Goal: Information Seeking & Learning: Learn about a topic

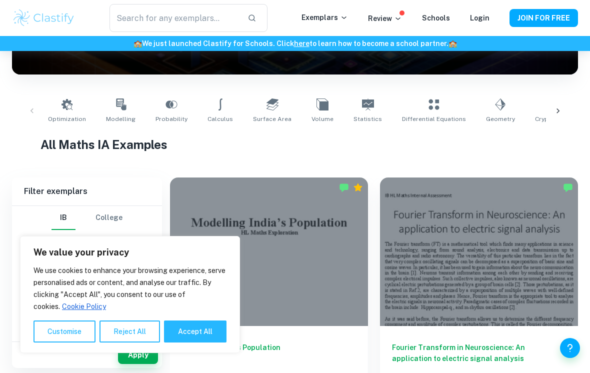
scroll to position [166, 0]
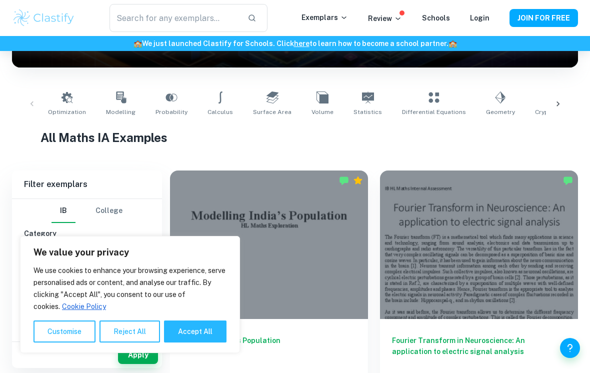
click at [213, 342] on button "Accept All" at bounding box center [195, 331] width 62 height 22
checkbox input "true"
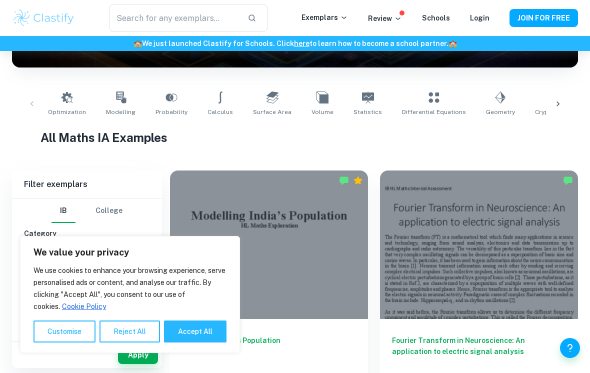
checkbox input "true"
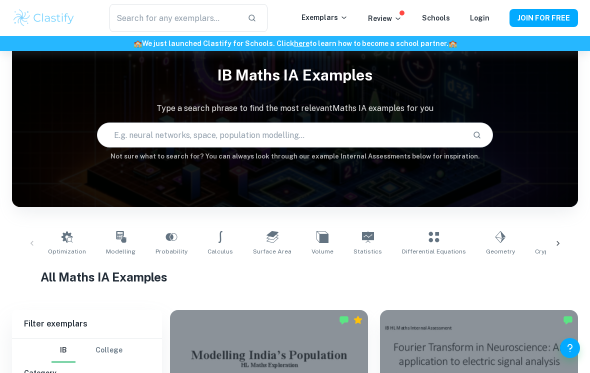
scroll to position [0, 0]
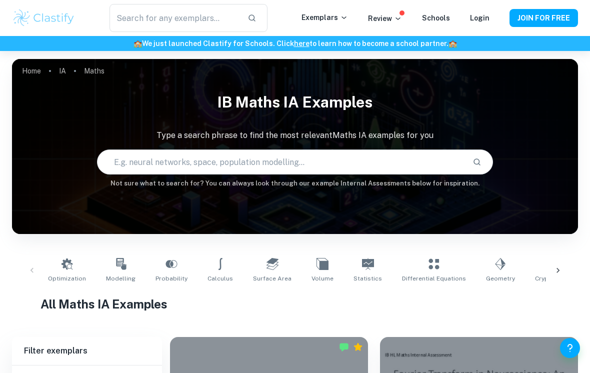
click at [423, 158] on input "text" at bounding box center [280, 162] width 367 height 28
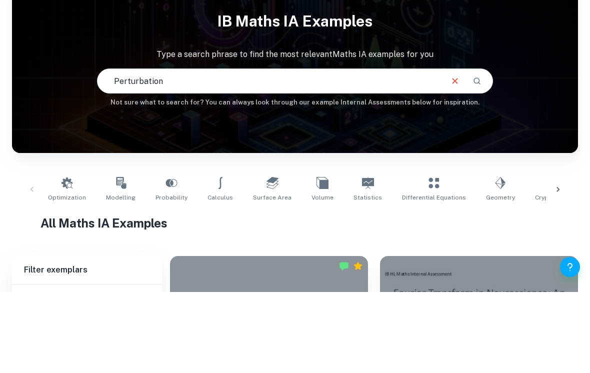
type input "Perturbation"
click at [475, 158] on icon "Search" at bounding box center [476, 161] width 7 height 7
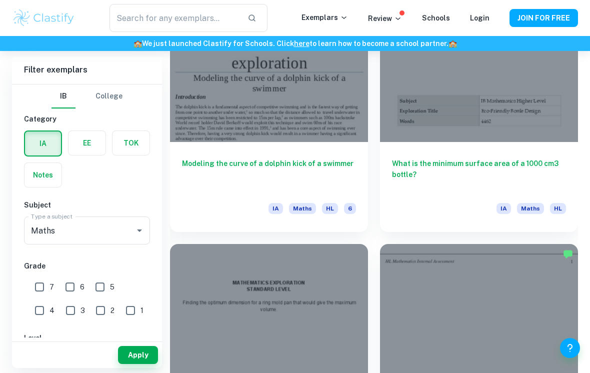
scroll to position [2099, 0]
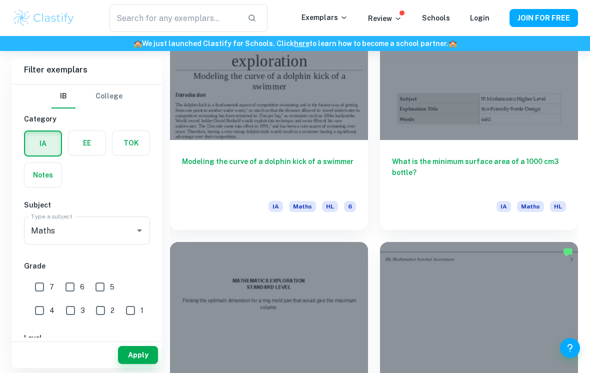
click at [546, 164] on h6 "What is the minimum surface area of a 1000 cm3 bottle?" at bounding box center [479, 172] width 174 height 33
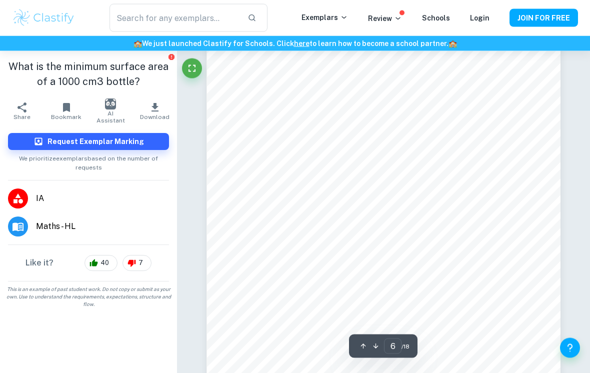
scroll to position [2825, 0]
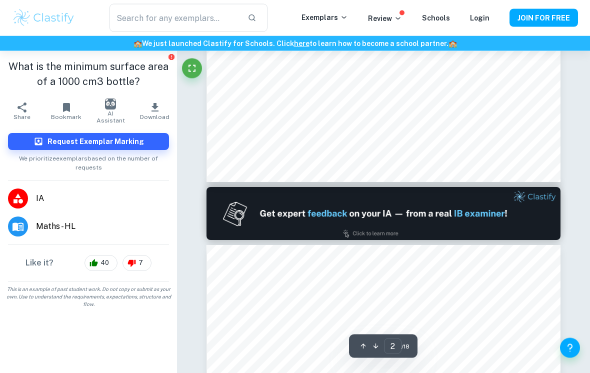
type input "1"
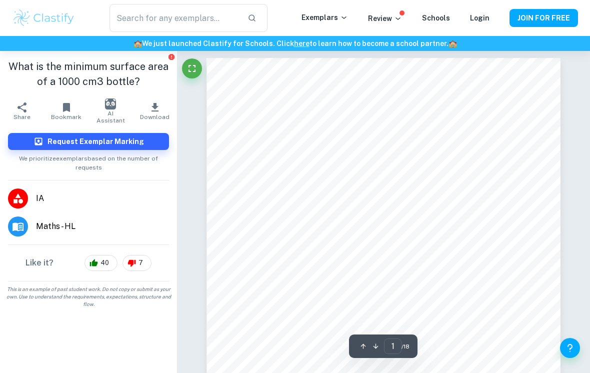
scroll to position [0, 0]
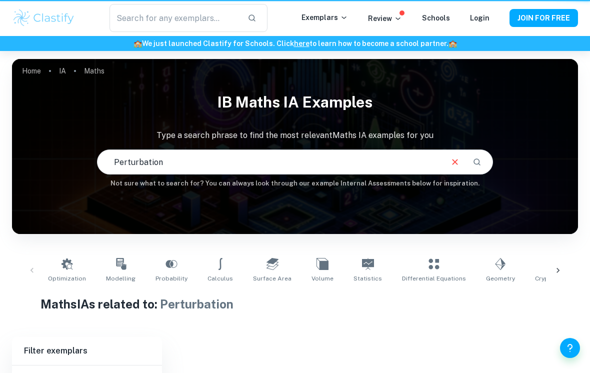
scroll to position [114, 0]
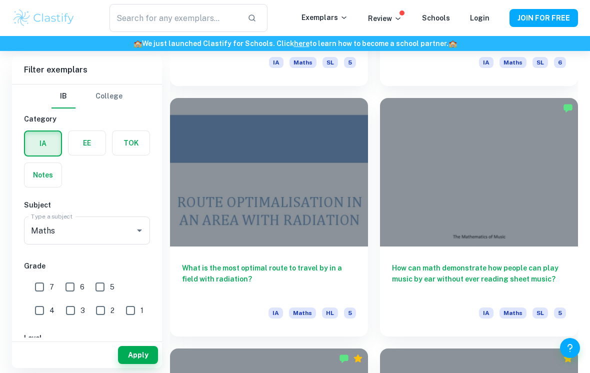
click at [216, 126] on div at bounding box center [269, 172] width 198 height 148
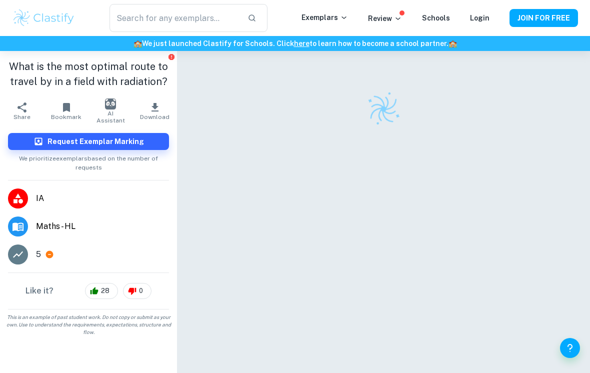
scroll to position [5, 0]
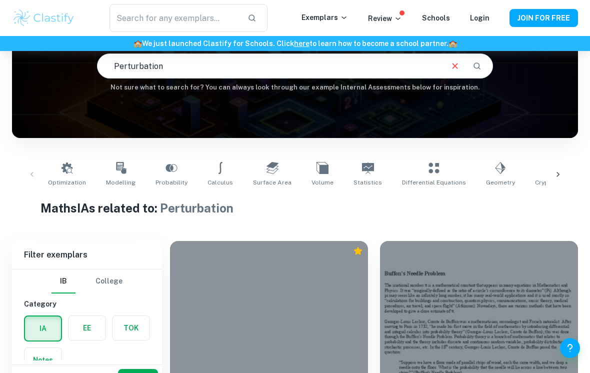
scroll to position [107, 0]
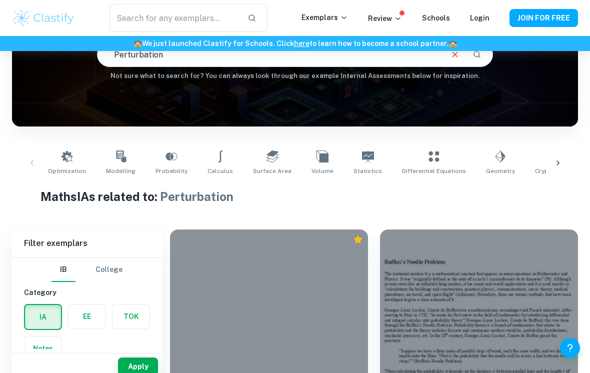
click at [494, 158] on icon at bounding box center [500, 156] width 12 height 12
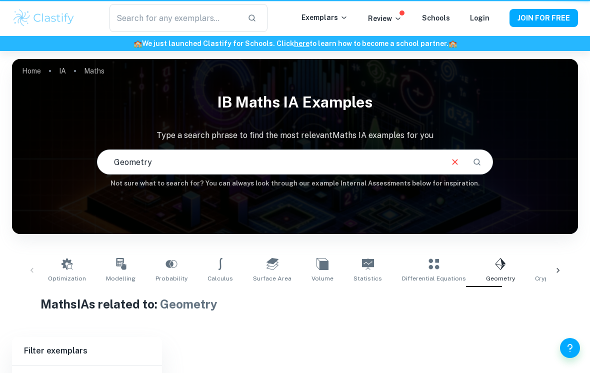
click at [430, 155] on input "Geometry" at bounding box center [269, 162] width 344 height 28
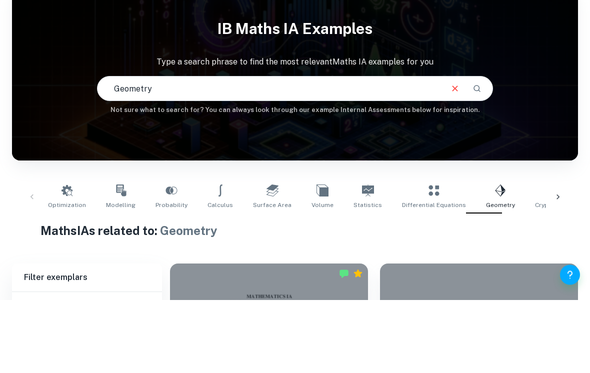
click at [546, 91] on div "IB Maths IA examples Type a search phrase to find the most relevant Maths IA ex…" at bounding box center [295, 137] width 566 height 101
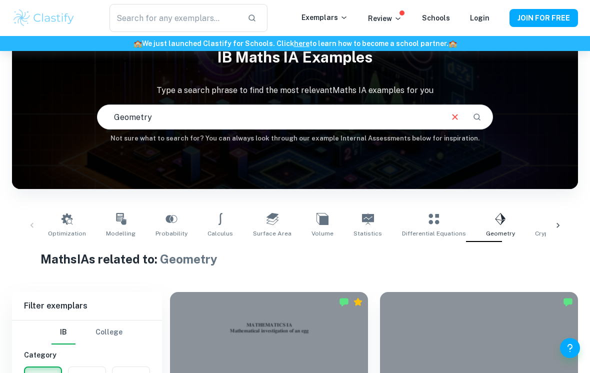
scroll to position [44, 0]
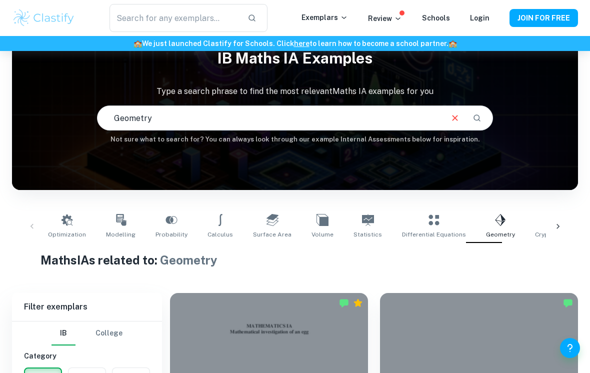
click at [428, 215] on icon at bounding box center [433, 219] width 10 height 10
type input "Differential Equations"
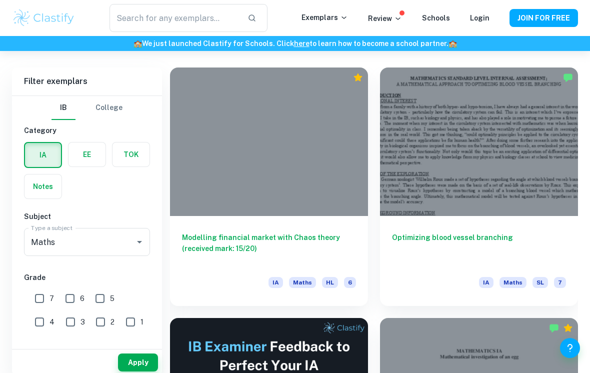
scroll to position [277, 0]
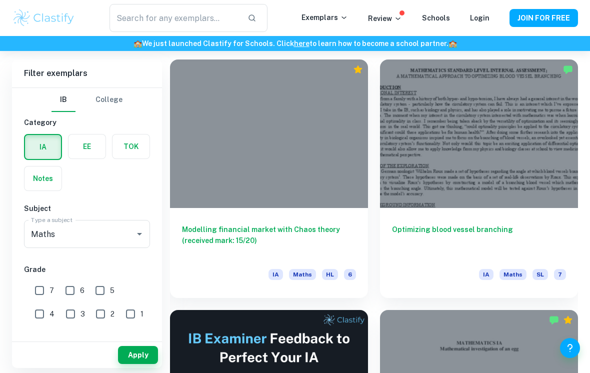
click at [291, 217] on div "Modelling financial market with Chaos theory (received mark: 15/20) IA Maths HL…" at bounding box center [269, 253] width 198 height 90
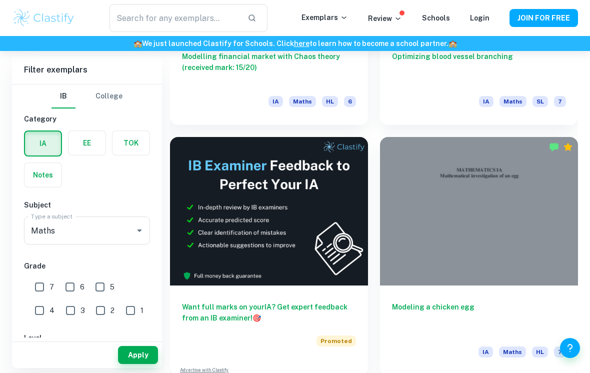
scroll to position [450, 0]
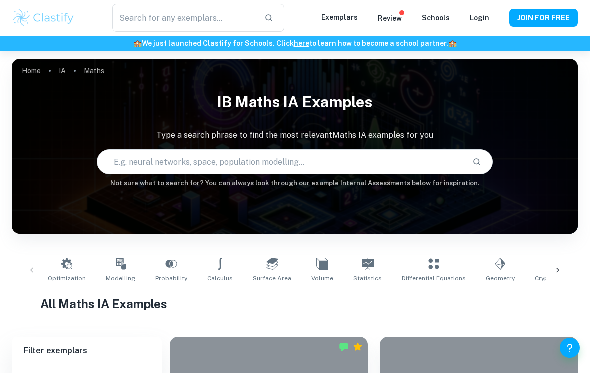
checkbox input "true"
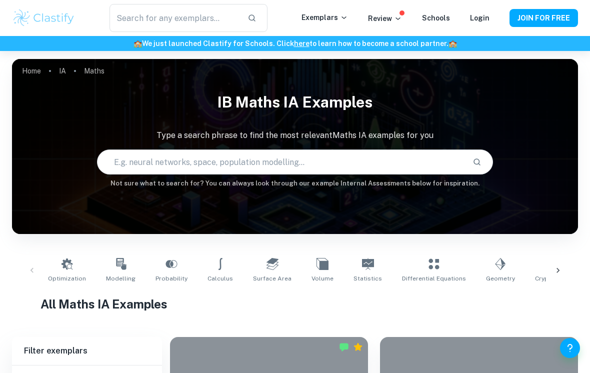
click at [228, 18] on input "text" at bounding box center [174, 18] width 130 height 28
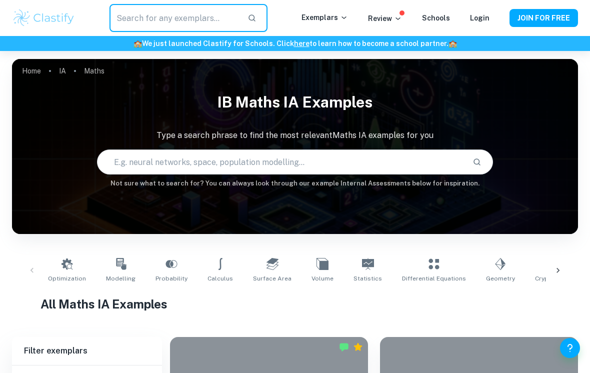
click at [272, 120] on div "IB Maths IA examples Type a search phrase to find the most relevant Maths IA ex…" at bounding box center [295, 137] width 566 height 101
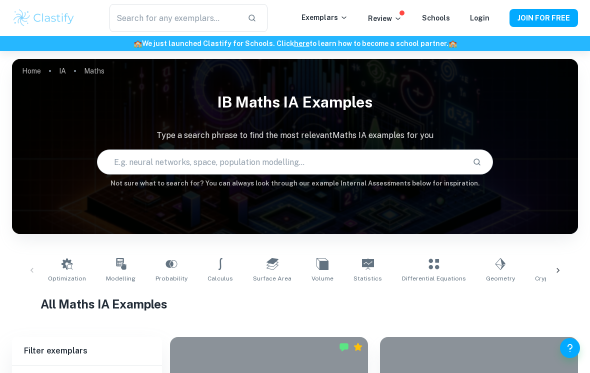
click at [247, 188] on div "IB Maths IA examples Type a search phrase to find the most relevant Maths IA ex…" at bounding box center [295, 141] width 566 height 109
click at [245, 175] on input "text" at bounding box center [280, 162] width 367 height 28
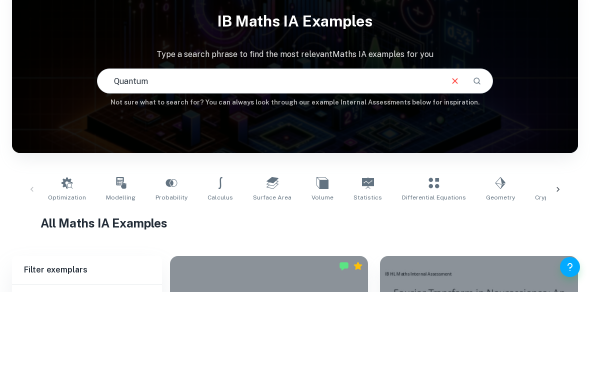
type input "Quantum"
